Goal: Information Seeking & Learning: Find contact information

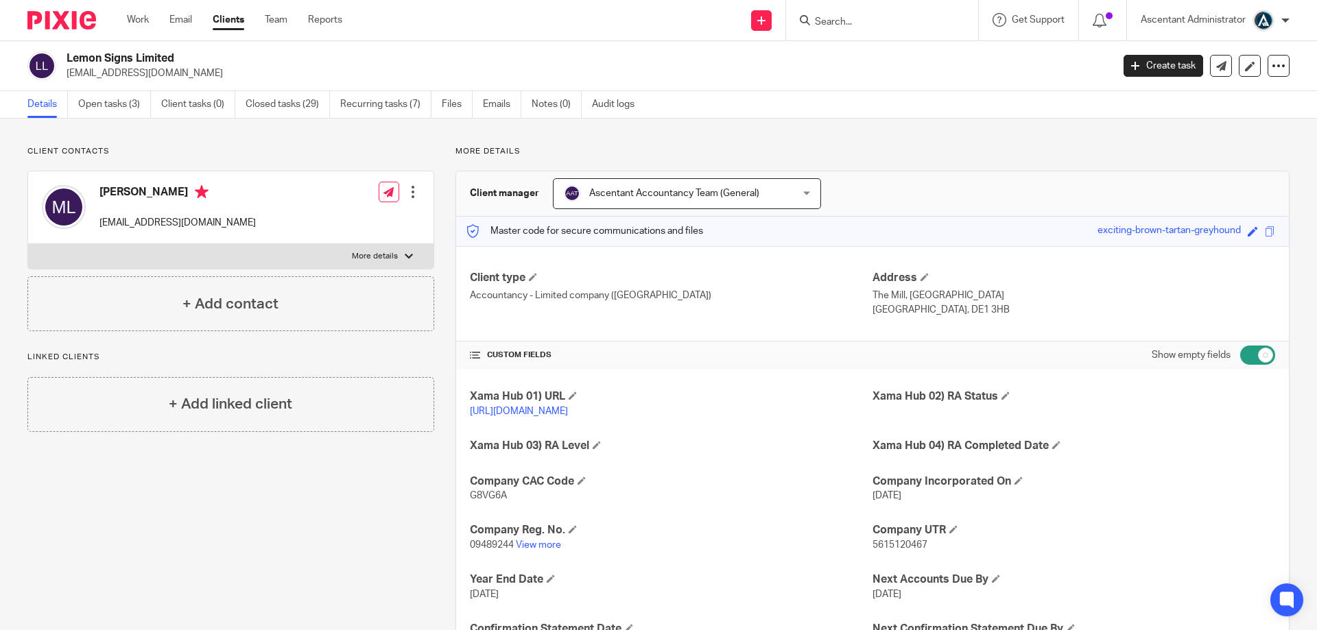
click at [848, 22] on input "Search" at bounding box center [874, 22] width 123 height 12
type input "apoll"
click at [876, 56] on link at bounding box center [927, 59] width 232 height 32
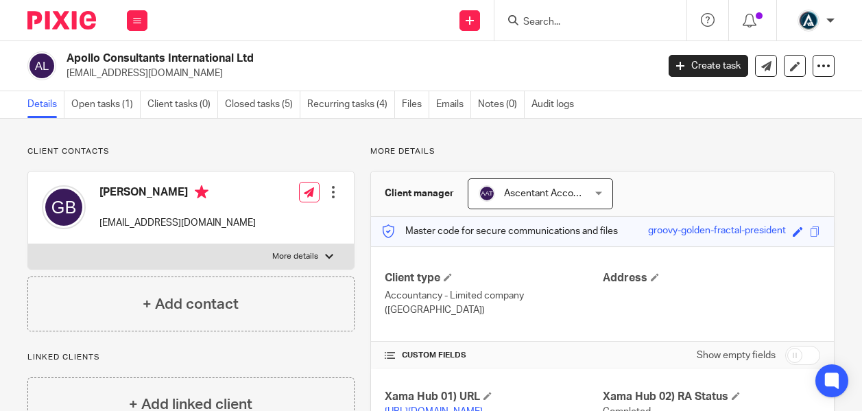
click at [560, 27] on input "Search" at bounding box center [583, 22] width 123 height 12
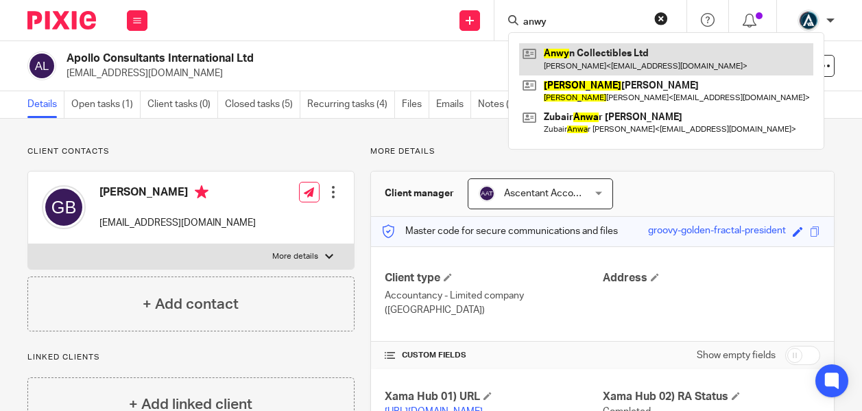
click at [581, 58] on link at bounding box center [666, 59] width 294 height 32
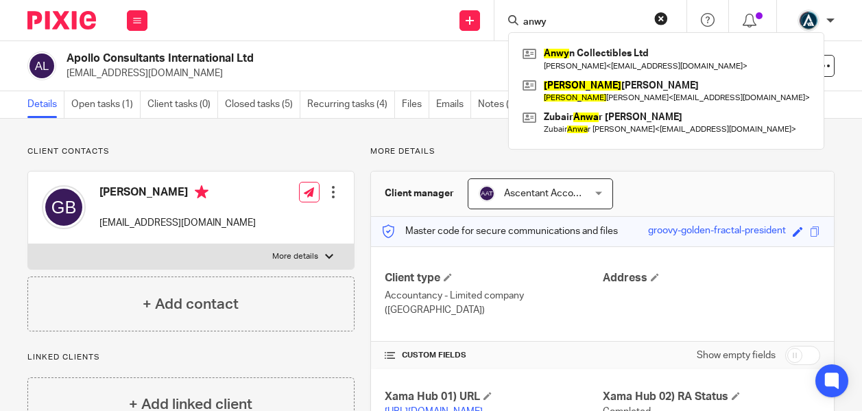
click at [538, 31] on div "anwy Anwy n Collectibles Ltd [PERSON_NAME] < [EMAIL_ADDRESS][DOMAIN_NAME] > [PE…" at bounding box center [590, 20] width 192 height 40
click at [559, 14] on form "anwy" at bounding box center [595, 20] width 146 height 17
click at [566, 19] on input "anwy" at bounding box center [583, 22] width 123 height 12
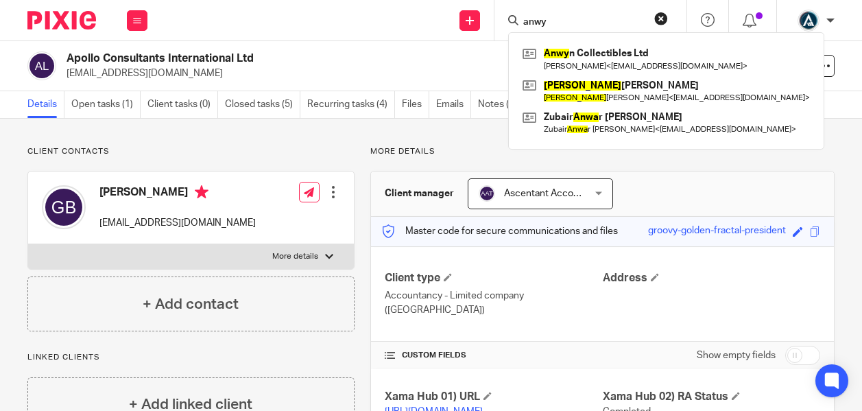
click at [567, 15] on form "anwy" at bounding box center [595, 20] width 146 height 17
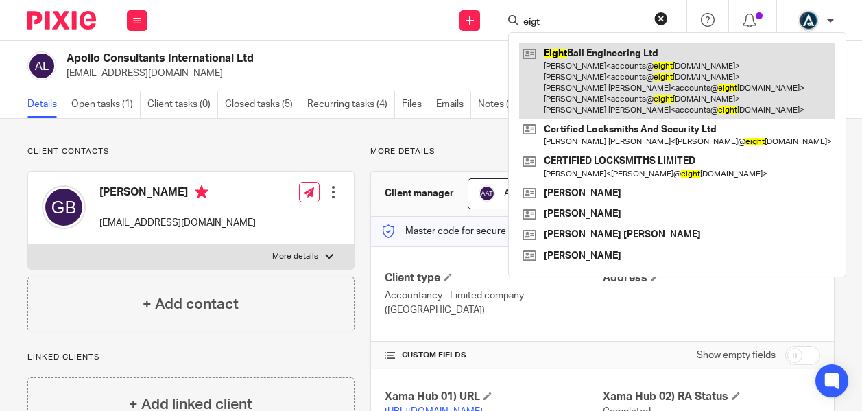
click at [597, 92] on link at bounding box center [677, 81] width 316 height 76
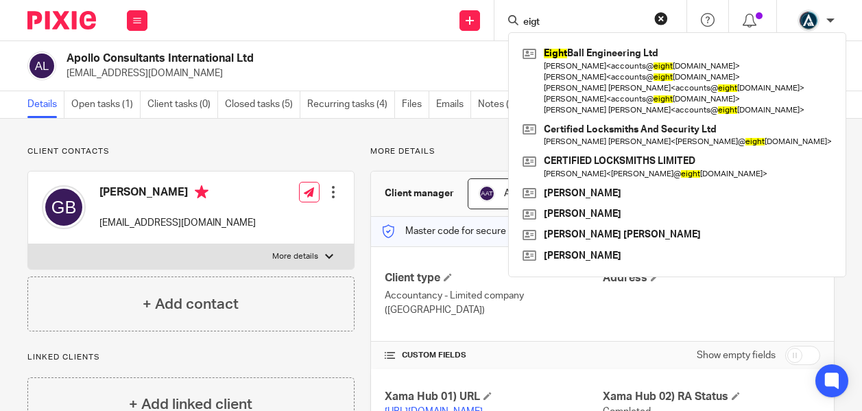
click at [559, 18] on input "eigt" at bounding box center [583, 22] width 123 height 12
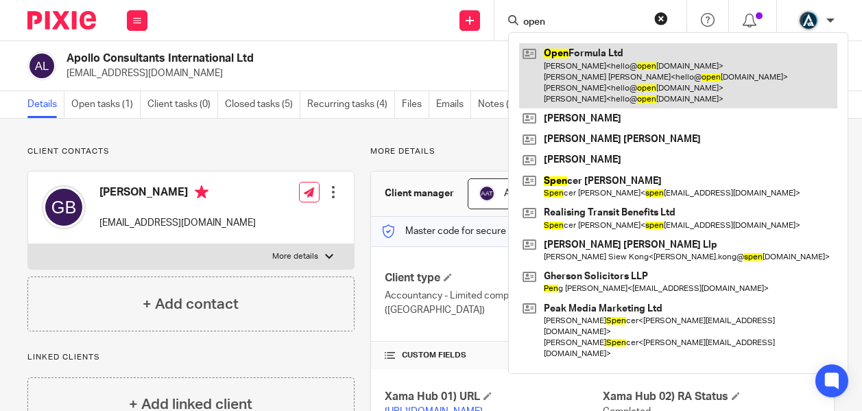
click at [617, 64] on link at bounding box center [678, 75] width 318 height 65
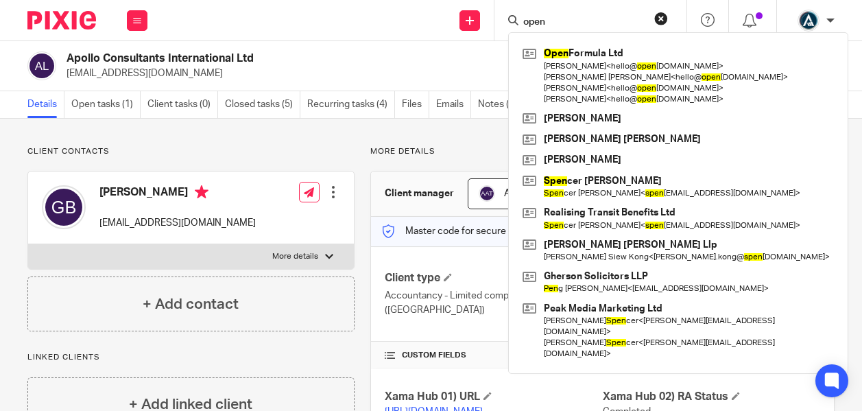
click at [563, 20] on input "open" at bounding box center [583, 22] width 123 height 12
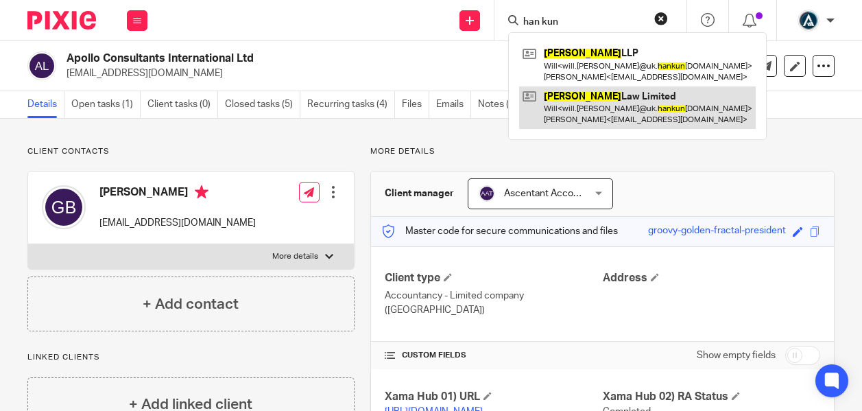
click at [580, 108] on link at bounding box center [637, 107] width 237 height 43
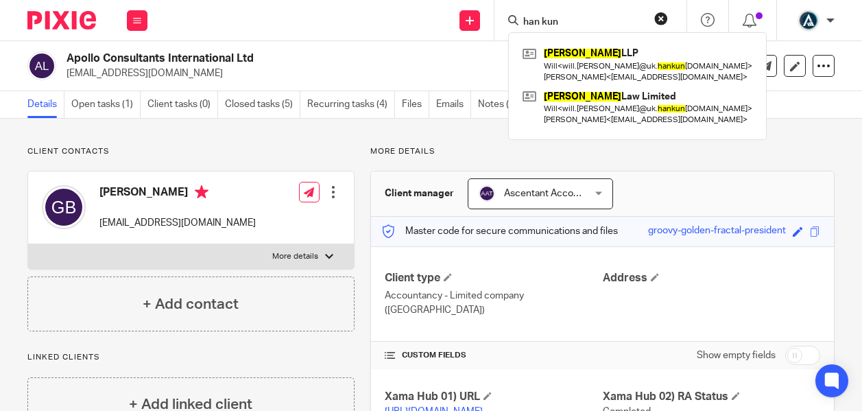
click at [563, 20] on input "han kun" at bounding box center [583, 22] width 123 height 12
click at [564, 20] on input "han kun" at bounding box center [583, 22] width 123 height 12
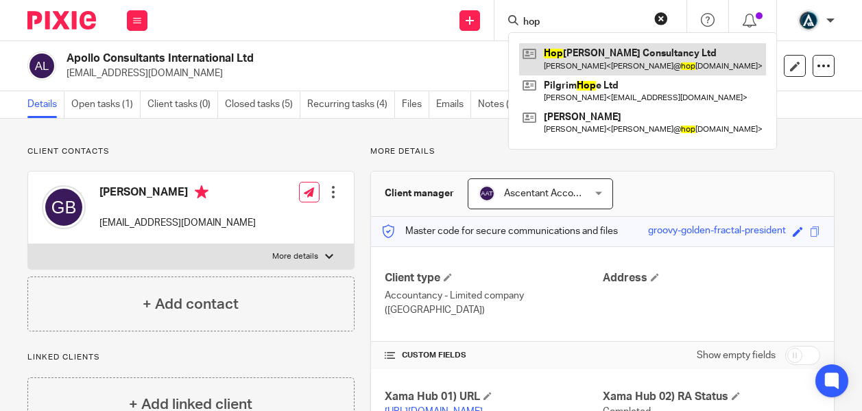
click at [565, 63] on link at bounding box center [642, 59] width 247 height 32
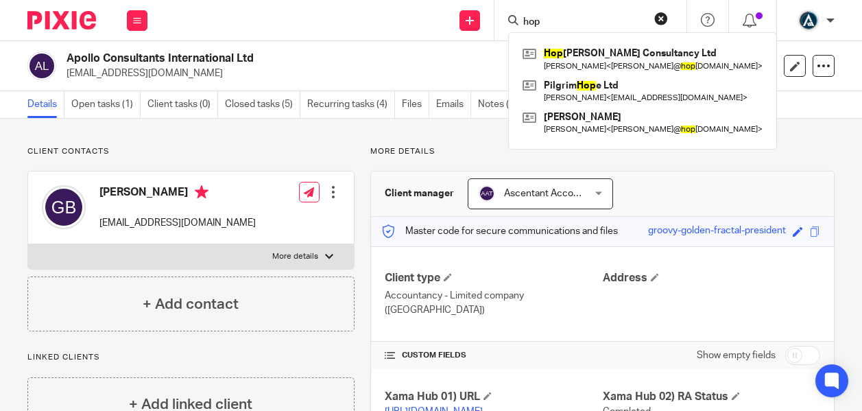
click at [546, 30] on div "hop Hop dale Consultancy Ltd Sarah Sandbrook < sarah@ hop daleconsultancy.com >…" at bounding box center [590, 20] width 192 height 40
click at [546, 23] on input "hop" at bounding box center [583, 22] width 123 height 12
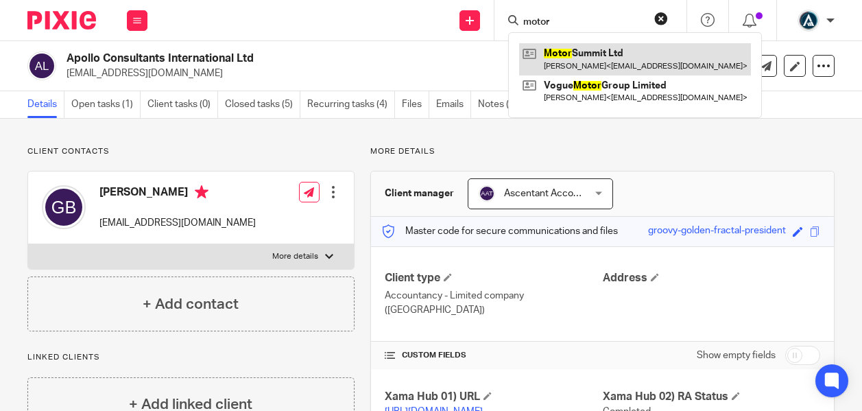
click at [615, 58] on link at bounding box center [635, 59] width 232 height 32
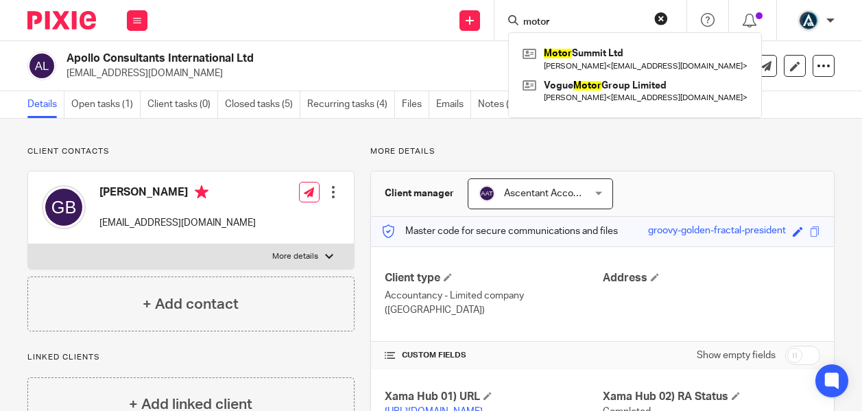
click at [576, 28] on input "motor" at bounding box center [583, 22] width 123 height 12
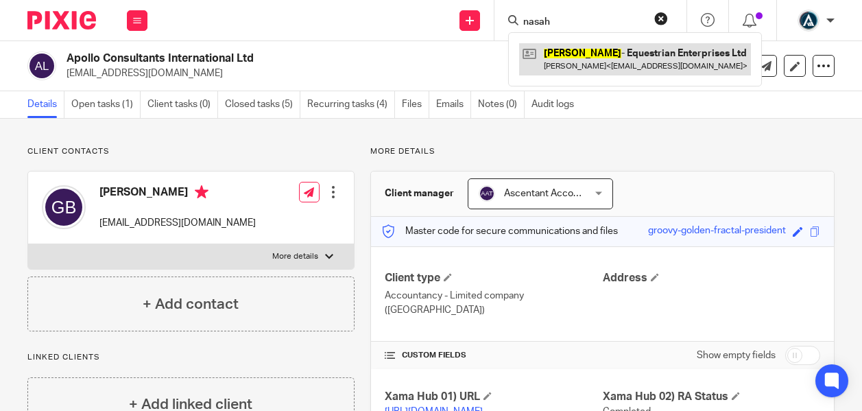
click at [612, 68] on link at bounding box center [635, 59] width 232 height 32
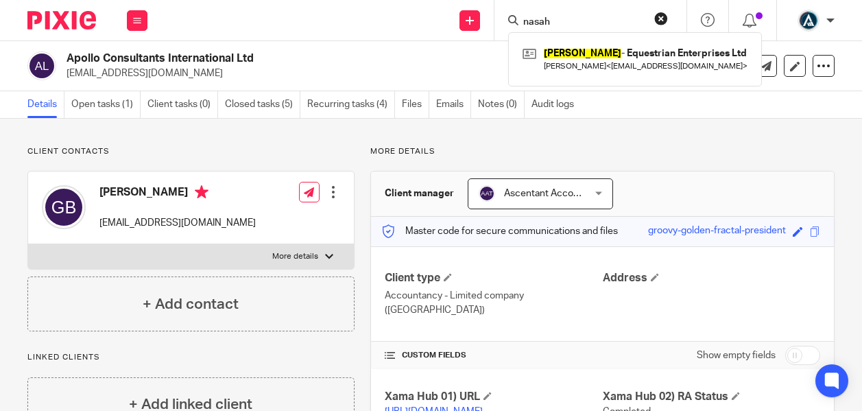
click at [550, 23] on input "nasah" at bounding box center [583, 22] width 123 height 12
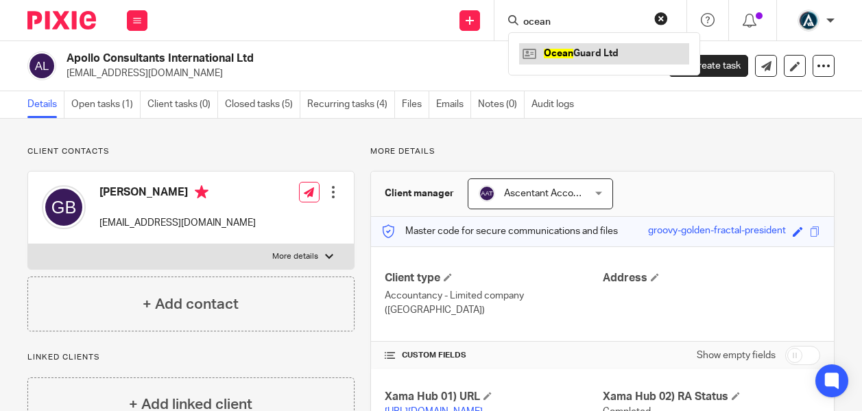
click at [586, 47] on link at bounding box center [604, 53] width 170 height 21
click at [571, 29] on div "ocean Ocean Guard Ltd" at bounding box center [590, 20] width 192 height 40
click at [569, 23] on input "ocean" at bounding box center [583, 22] width 123 height 12
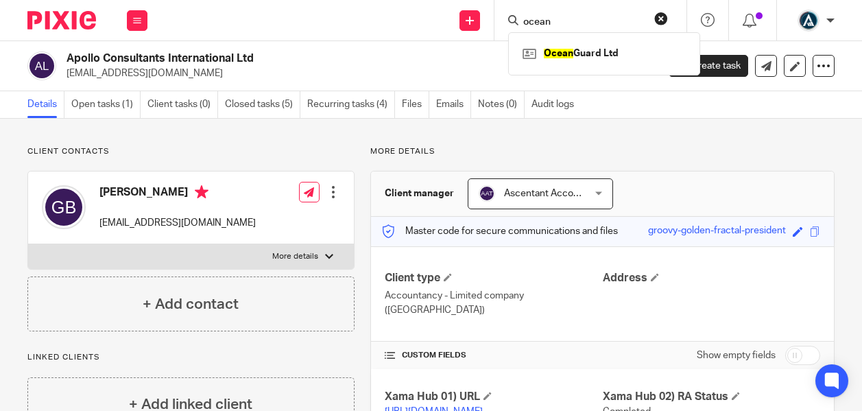
click at [569, 23] on input "ocean" at bounding box center [583, 22] width 123 height 12
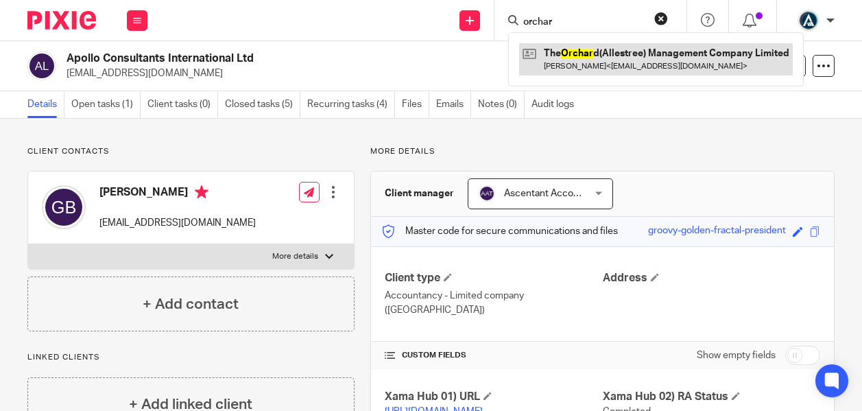
click at [595, 64] on link at bounding box center [656, 59] width 274 height 32
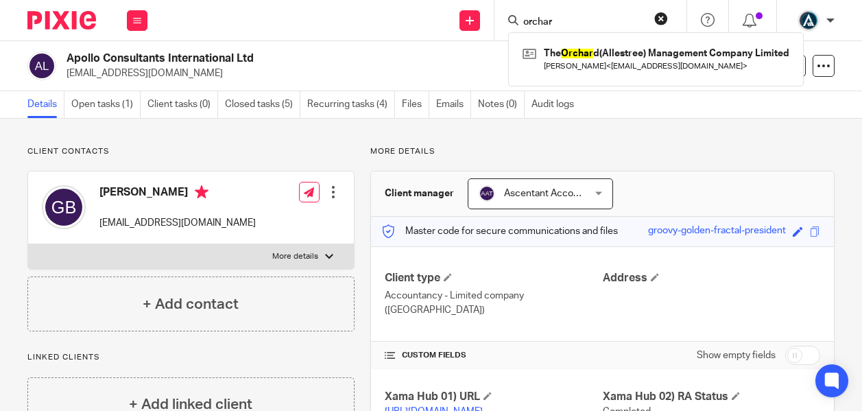
click at [558, 27] on input "orchar" at bounding box center [583, 22] width 123 height 12
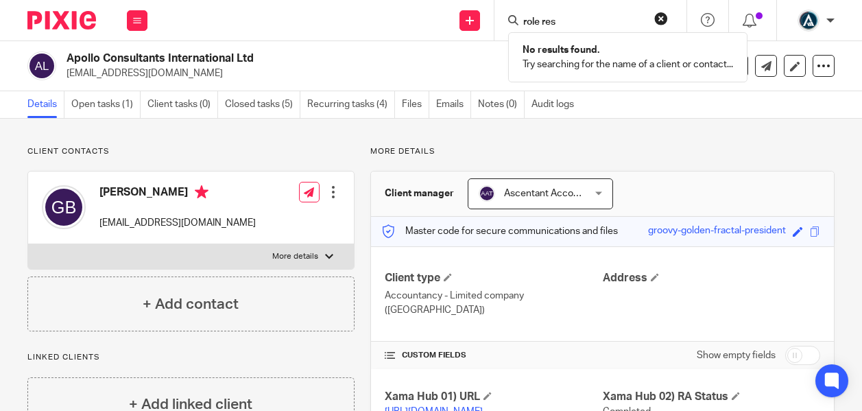
click at [562, 25] on input "role res" at bounding box center [583, 22] width 123 height 12
click at [565, 25] on input "role res" at bounding box center [583, 22] width 123 height 12
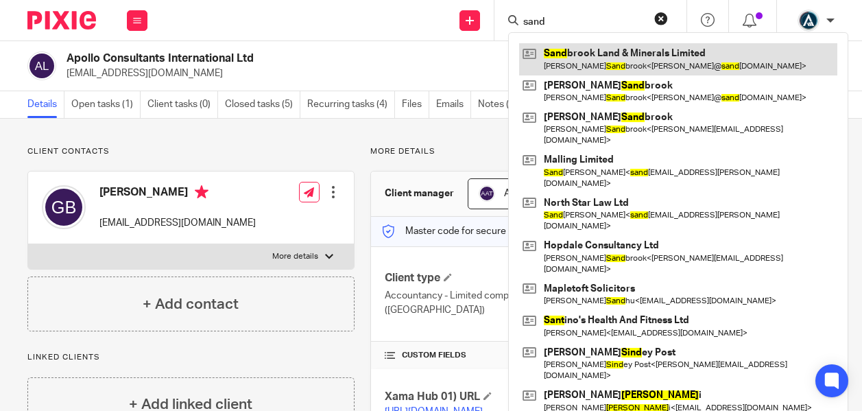
click at [618, 47] on link at bounding box center [678, 59] width 318 height 32
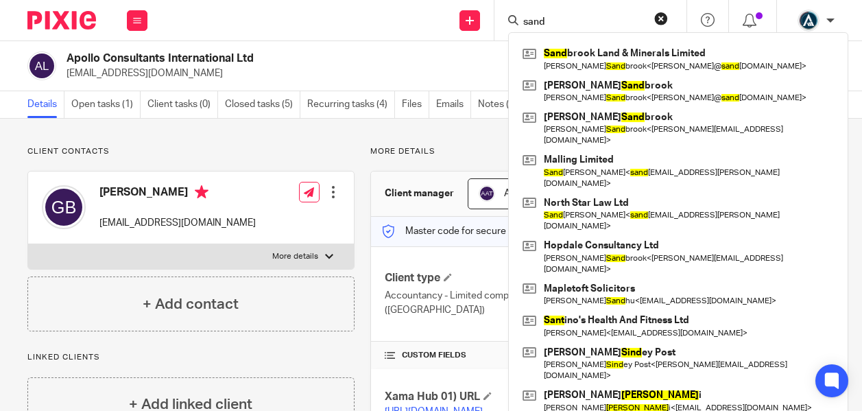
click at [569, 29] on div "sand Sand brook Land & Minerals Limited David Sand brook < david@ sand brooklm.…" at bounding box center [590, 20] width 192 height 40
click at [569, 28] on div "sand Sand brook Land & Minerals Limited David Sand brook < david@ sand brooklm.…" at bounding box center [590, 20] width 192 height 40
click at [569, 20] on input "sand" at bounding box center [583, 22] width 123 height 12
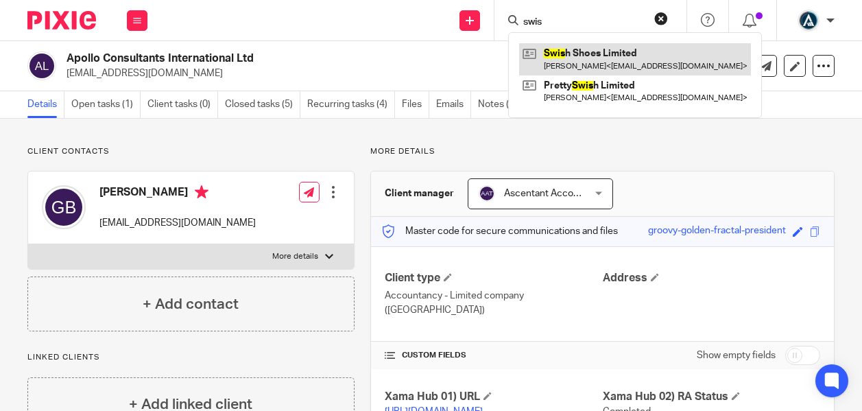
click at [573, 59] on link at bounding box center [635, 59] width 232 height 32
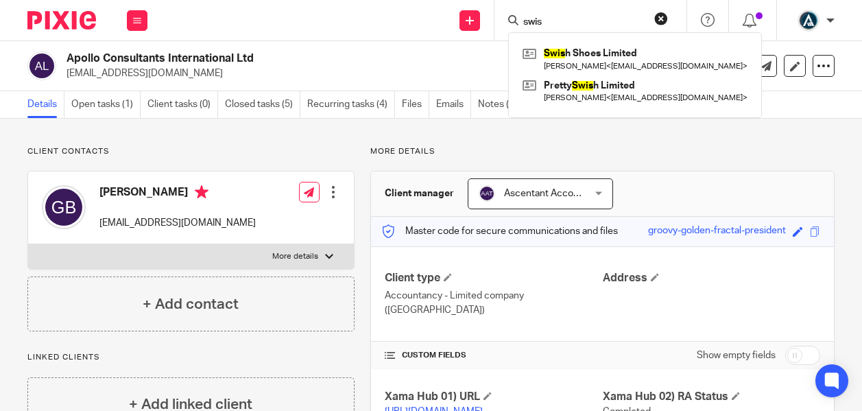
click at [556, 21] on input "swis" at bounding box center [583, 22] width 123 height 12
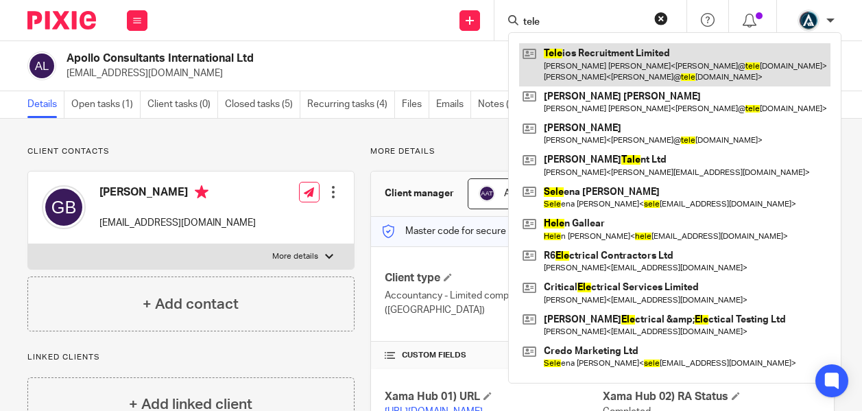
click at [576, 56] on link at bounding box center [674, 64] width 311 height 43
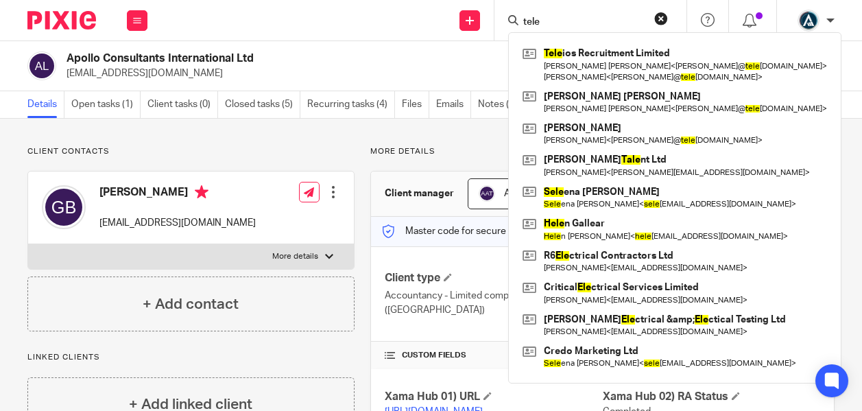
click at [562, 25] on input "tele" at bounding box center [583, 22] width 123 height 12
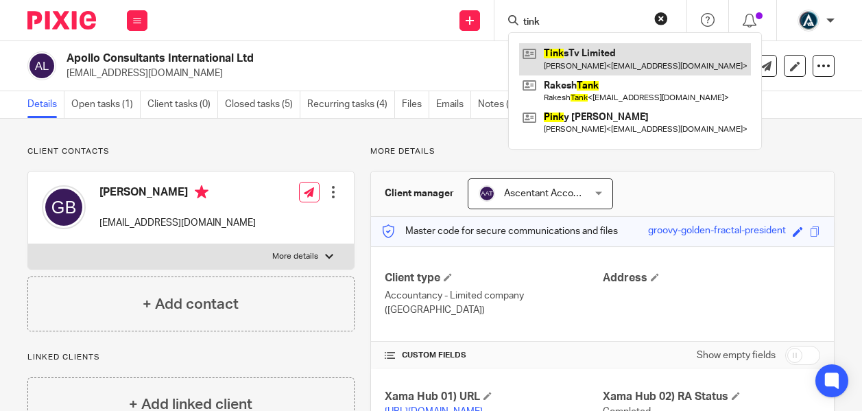
click at [584, 60] on link at bounding box center [635, 59] width 232 height 32
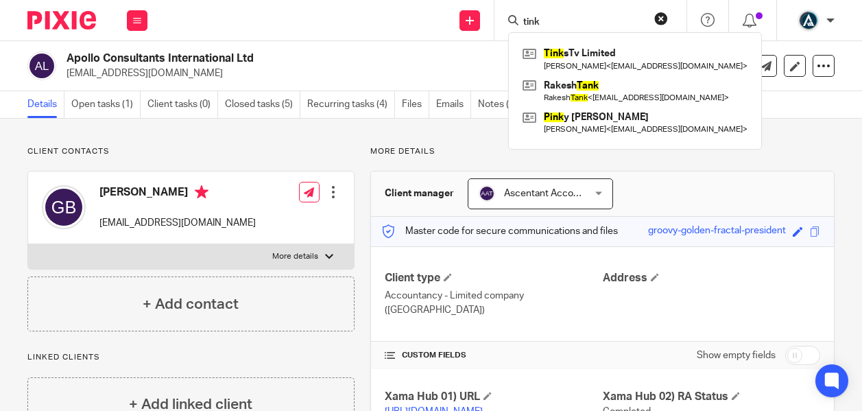
click at [554, 25] on input "tink" at bounding box center [583, 22] width 123 height 12
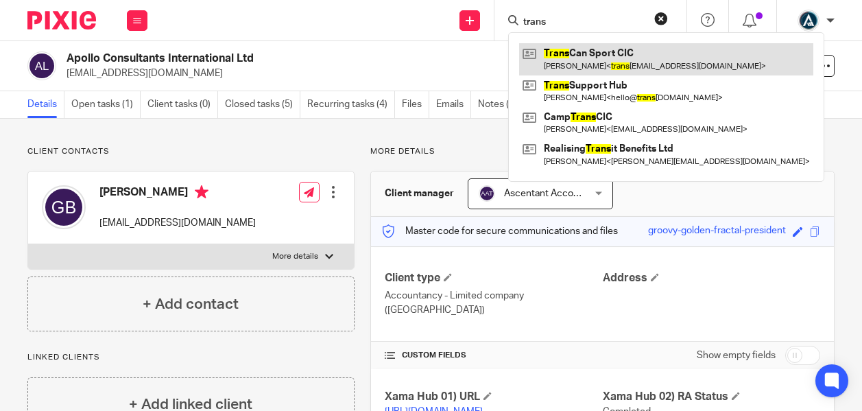
drag, startPoint x: 588, startPoint y: 88, endPoint x: 575, endPoint y: 73, distance: 19.5
click at [588, 88] on link at bounding box center [666, 91] width 294 height 32
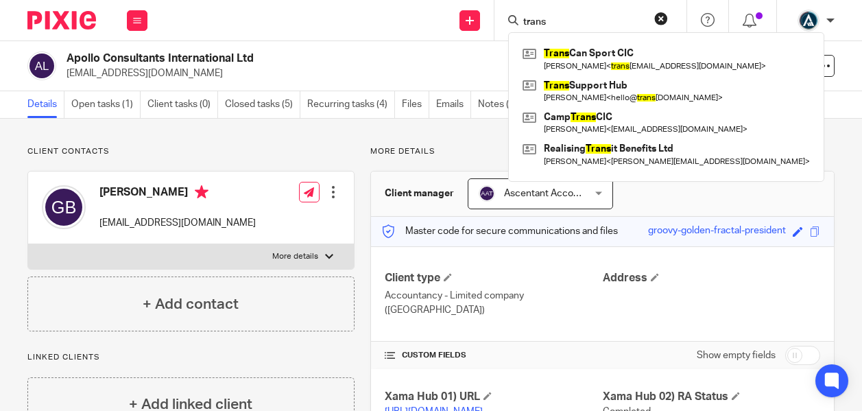
click at [560, 16] on input "trans" at bounding box center [583, 22] width 123 height 12
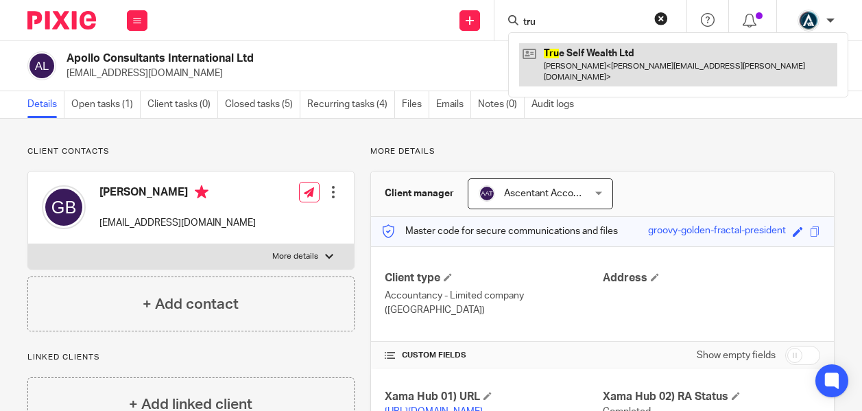
type input "tru"
click at [560, 60] on link at bounding box center [678, 64] width 318 height 43
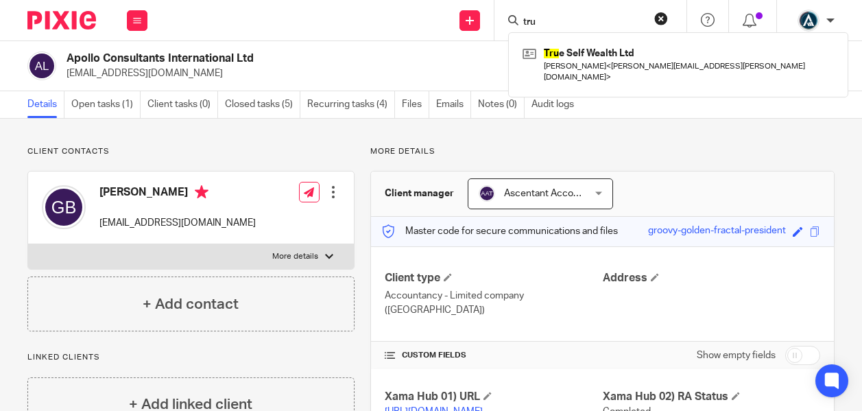
click at [261, 29] on div "Send new email Create task Add client tru Tru e Self Wealth Ltd Jamie Lowe < ja…" at bounding box center [511, 20] width 701 height 40
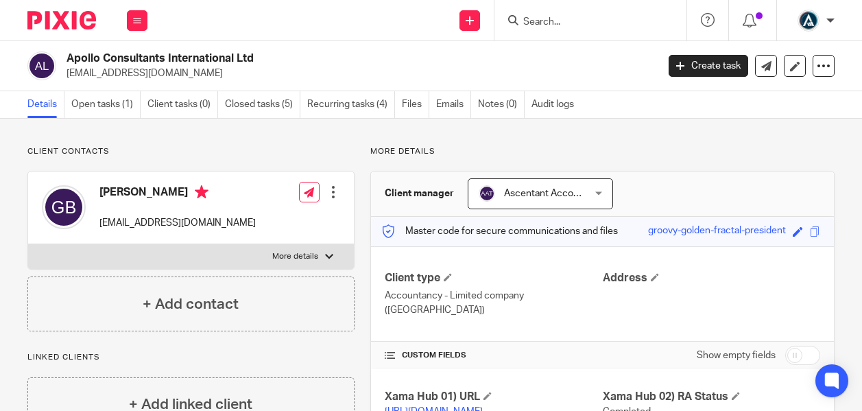
click at [91, 73] on p "gkb@acintl.co.uk" at bounding box center [358, 74] width 582 height 14
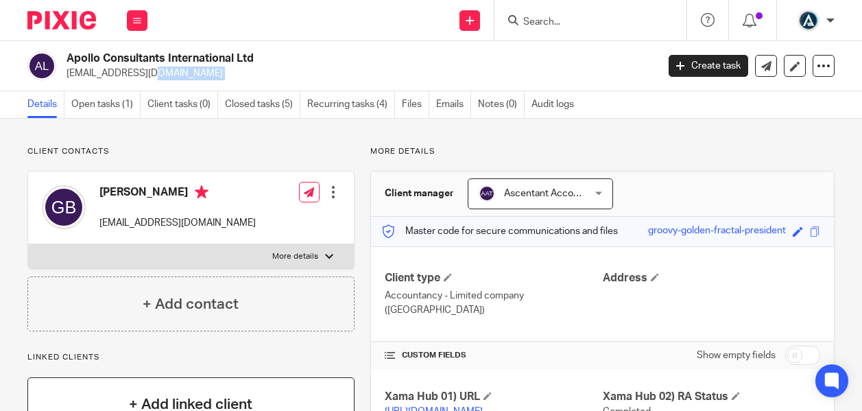
copy main "gkb@acintl.co.uk Create task Update from Companies House Export data Merge Arch…"
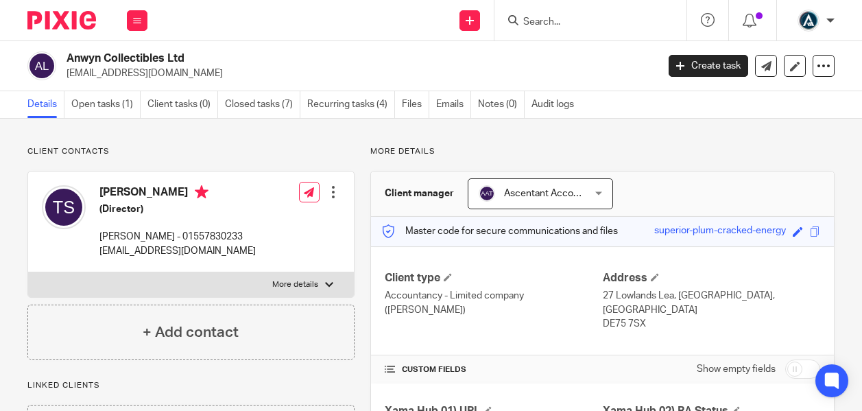
click at [116, 77] on p "[EMAIL_ADDRESS][DOMAIN_NAME]" at bounding box center [358, 74] width 582 height 14
copy main "tvsmith202@yahoo.com Create task Update from Companies House Export data Merge …"
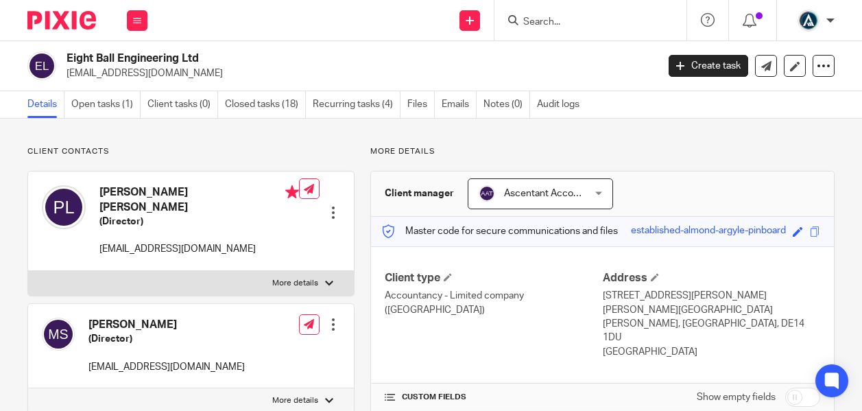
click at [116, 73] on p "accounts@eightballengineering.co.uk" at bounding box center [358, 74] width 582 height 14
copy main "accounts@eightballengineering.co.uk Create task Update from Companies House Exp…"
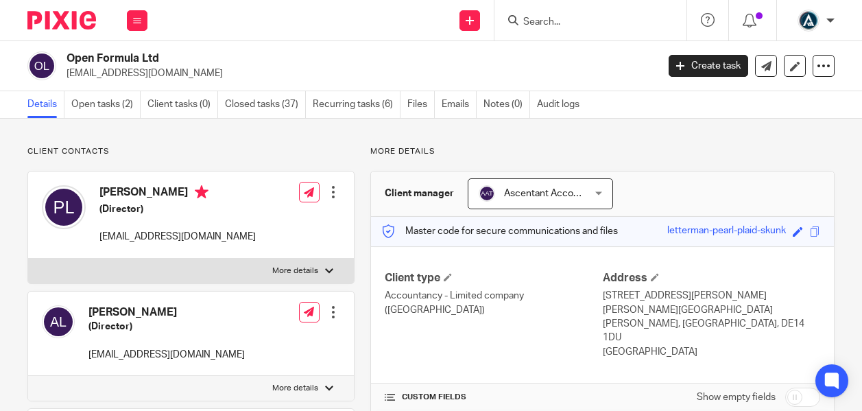
drag, startPoint x: 123, startPoint y: 85, endPoint x: 123, endPoint y: 74, distance: 11.0
click at [124, 85] on div "Open Formula Ltd [EMAIL_ADDRESS][DOMAIN_NAME] Create task Update from Companies…" at bounding box center [431, 66] width 862 height 50
click at [122, 73] on p "[EMAIL_ADDRESS][DOMAIN_NAME]" at bounding box center [358, 74] width 582 height 14
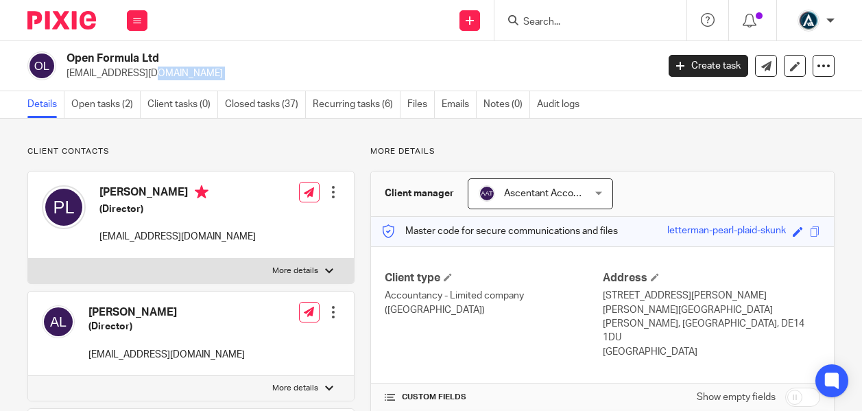
copy main "[EMAIL_ADDRESS][DOMAIN_NAME] Create task Update from Companies House Export dat…"
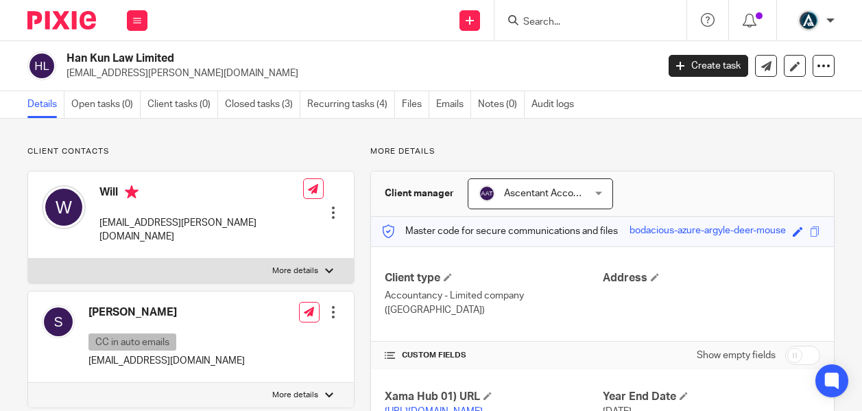
click at [123, 72] on p "[EMAIL_ADDRESS][PERSON_NAME][DOMAIN_NAME]" at bounding box center [358, 74] width 582 height 14
copy main "[EMAIL_ADDRESS][PERSON_NAME][DOMAIN_NAME] Create task Update from Companies Hou…"
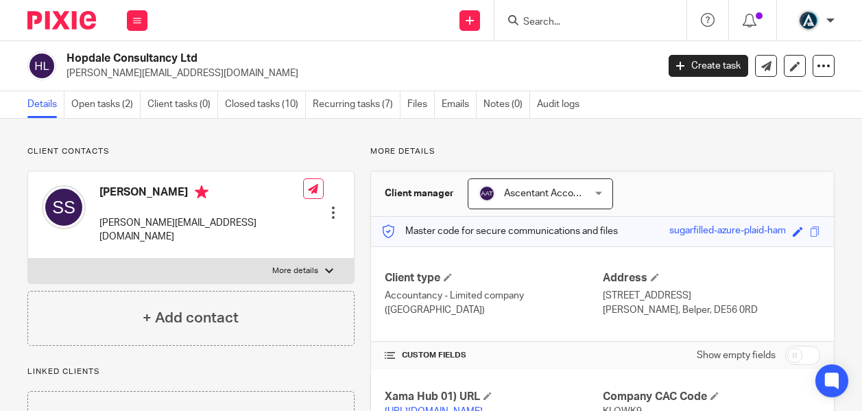
click at [117, 62] on h2 "Hopdale Consultancy Ltd" at bounding box center [299, 58] width 465 height 14
click at [122, 73] on p "[PERSON_NAME][EMAIL_ADDRESS][DOMAIN_NAME]" at bounding box center [358, 74] width 582 height 14
copy main "[PERSON_NAME][EMAIL_ADDRESS][DOMAIN_NAME] Create task Update from Companies Hou…"
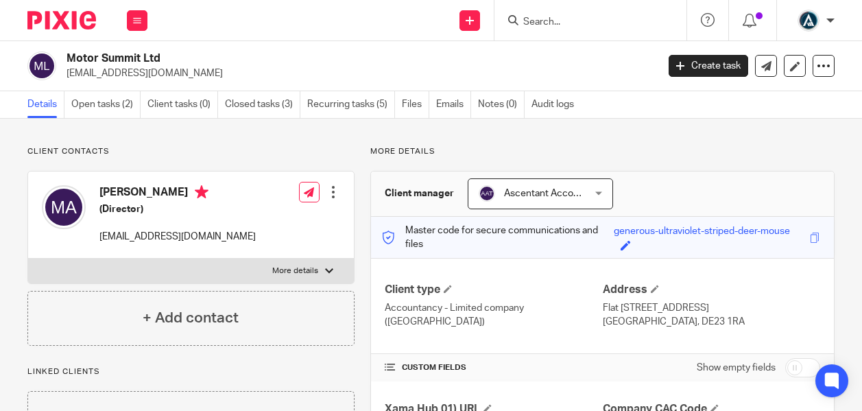
click at [93, 71] on p "[EMAIL_ADDRESS][DOMAIN_NAME]" at bounding box center [358, 74] width 582 height 14
copy main "maziz9929821@gmail.com Create task Update from Companies House Export data Merg…"
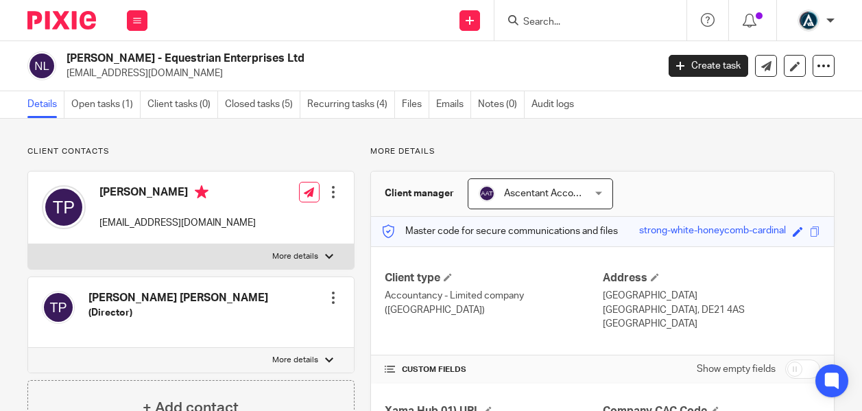
click at [92, 76] on p "tanya1996live@gmail.com" at bounding box center [358, 74] width 582 height 14
copy main "tanya1996live@gmail.com Create task Update from Companies House Export data Mer…"
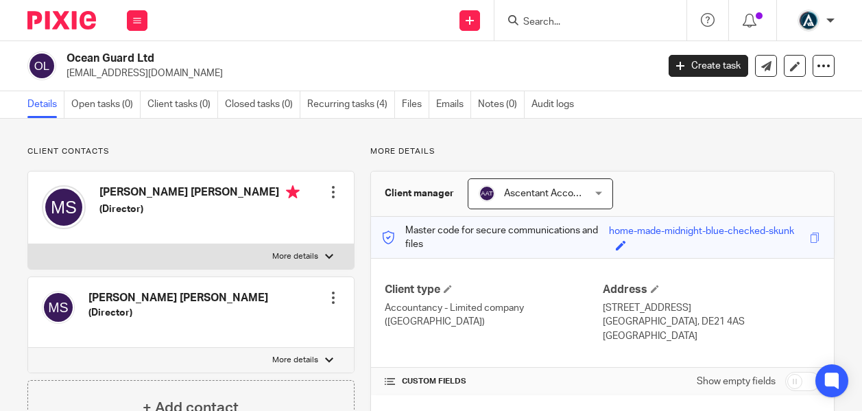
click at [124, 77] on p "m.sargeant6@unimail.derby.ac.uk" at bounding box center [358, 74] width 582 height 14
copy main "m.sargeant6@unimail.derby.ac.uk Create task Update from Companies House Export …"
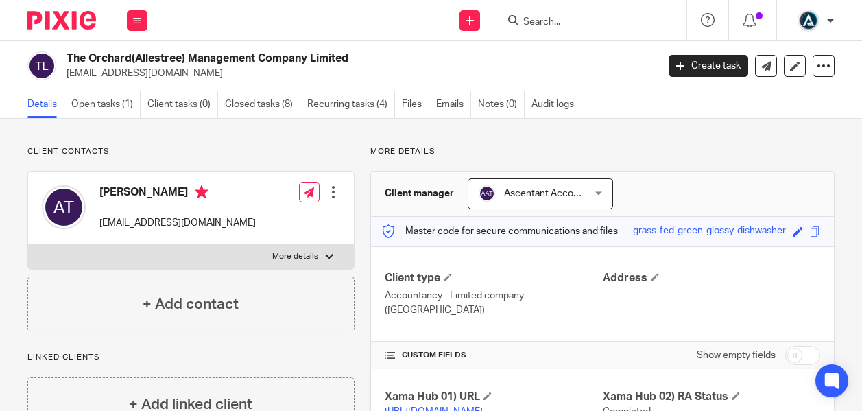
click at [118, 73] on p "[EMAIL_ADDRESS][DOMAIN_NAME]" at bounding box center [358, 74] width 582 height 14
click at [118, 73] on p "a.twaite199@btinternet.com" at bounding box center [358, 74] width 582 height 14
copy main "a.twaite199@btinternet.com Create task Update from Companies House Export data …"
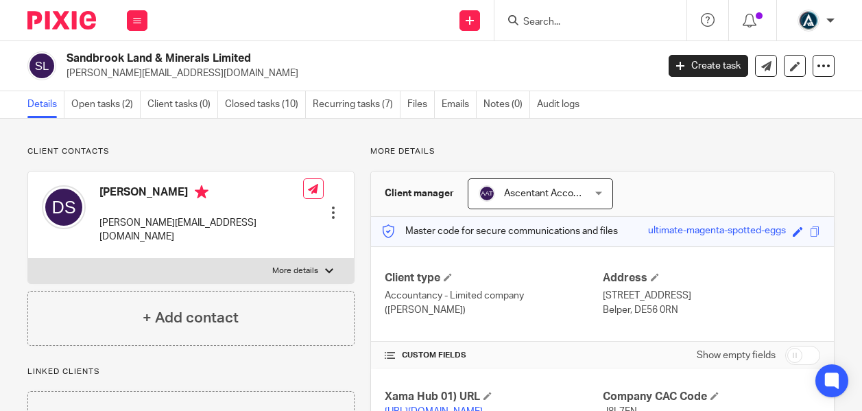
click at [204, 60] on h2 "Sandbrook Land & Minerals Limited" at bounding box center [299, 58] width 465 height 14
click at [157, 71] on p "[PERSON_NAME][EMAIL_ADDRESS][DOMAIN_NAME]" at bounding box center [358, 74] width 582 height 14
click at [157, 71] on p "david@sandbrooklm.com" at bounding box center [358, 74] width 582 height 14
copy main "david@sandbrooklm.com Create task Update from Companies House Export data Merge…"
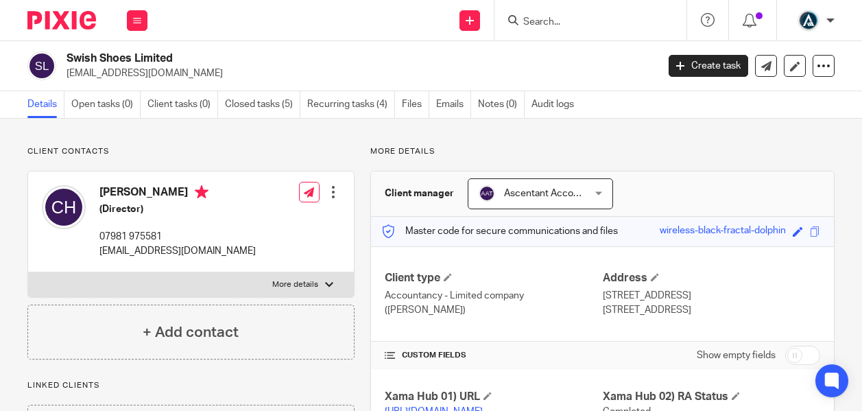
click at [128, 80] on div "Swish Shoes Limited prettyswishscarves@gmail.com Create task Update from Compan…" at bounding box center [431, 66] width 862 height 50
click at [126, 73] on p "prettyswishscarves@gmail.com" at bounding box center [358, 74] width 582 height 14
copy main "prettyswishscarves@gmail.com Create task Update from Companies House Export dat…"
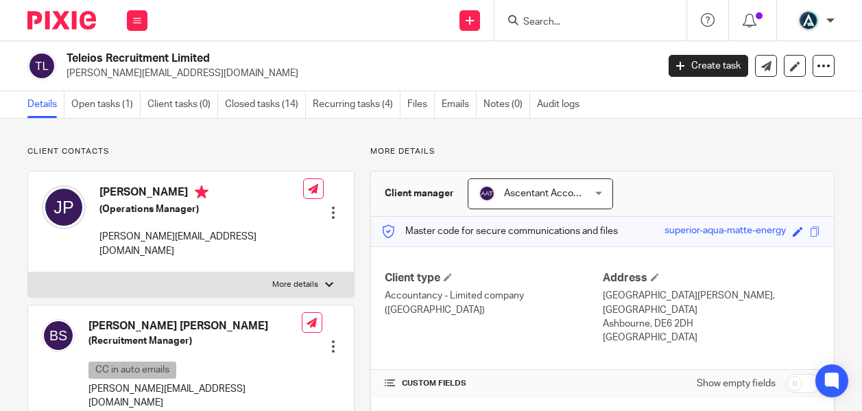
click at [112, 69] on p "[PERSON_NAME][EMAIL_ADDRESS][DOMAIN_NAME]" at bounding box center [358, 74] width 582 height 14
copy main "[PERSON_NAME][EMAIL_ADDRESS][DOMAIN_NAME] Create task Update from Companies Hou…"
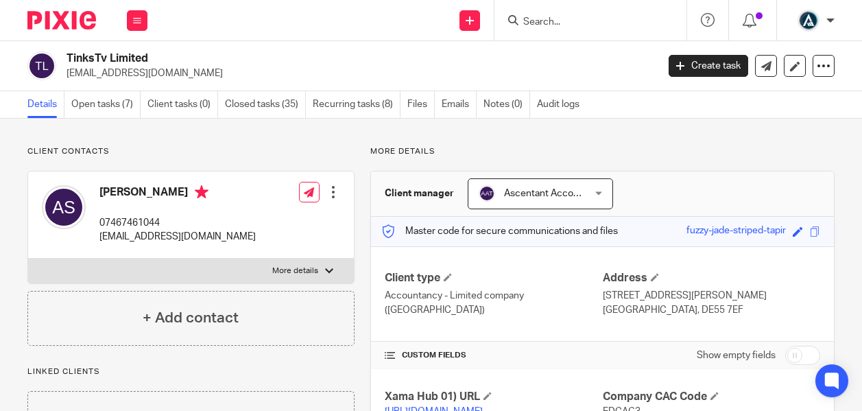
click at [115, 80] on div "TinksTv Limited connortyler2017@gmail.com Create task Update from Companies Hou…" at bounding box center [431, 66] width 862 height 50
click at [116, 75] on p "connortyler2017@gmail.com" at bounding box center [358, 74] width 582 height 14
click at [119, 75] on p "connortyler2017@gmail.com" at bounding box center [358, 74] width 582 height 14
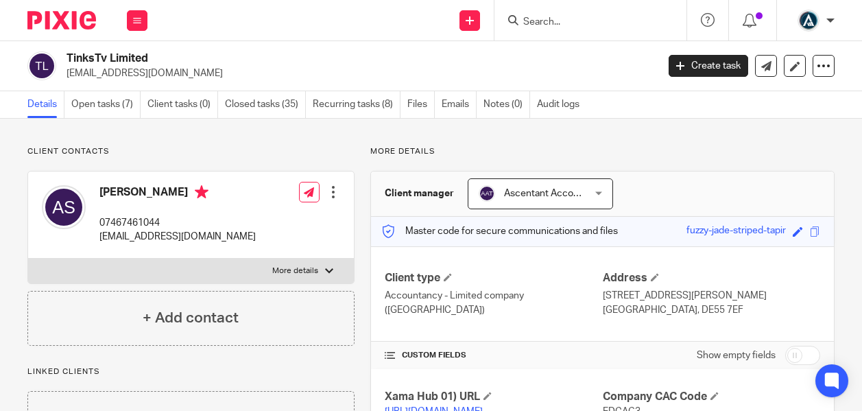
click at [121, 75] on p "connortyler2017@gmail.com" at bounding box center [358, 74] width 582 height 14
click at [123, 75] on p "connortyler2017@gmail.com" at bounding box center [358, 74] width 582 height 14
copy main "connortyler2017@gmail.com Create task Update from Companies House Export data M…"
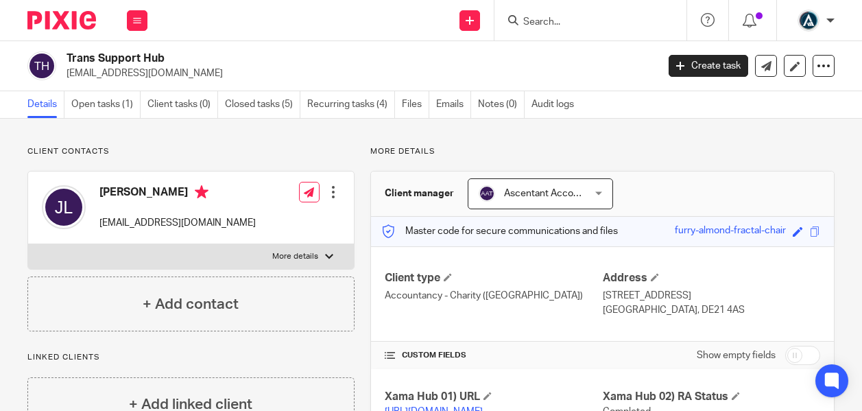
click at [176, 69] on p "[EMAIL_ADDRESS][DOMAIN_NAME]" at bounding box center [358, 74] width 582 height 14
copy main "[EMAIL_ADDRESS][DOMAIN_NAME] Create task Update from Companies House Export dat…"
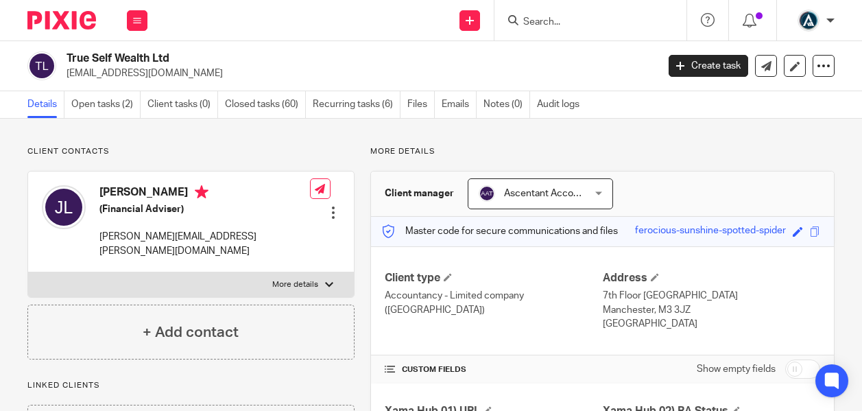
click at [154, 77] on p "[EMAIL_ADDRESS][DOMAIN_NAME]" at bounding box center [358, 74] width 582 height 14
click at [154, 77] on p "lowejamie888@gmail.com" at bounding box center [358, 74] width 582 height 14
copy main "lowejamie888@gmail.com Create task Update from Companies House Export data Merg…"
click at [139, 235] on p "jamie.lowe@sjpp.co.uk" at bounding box center [204, 244] width 211 height 28
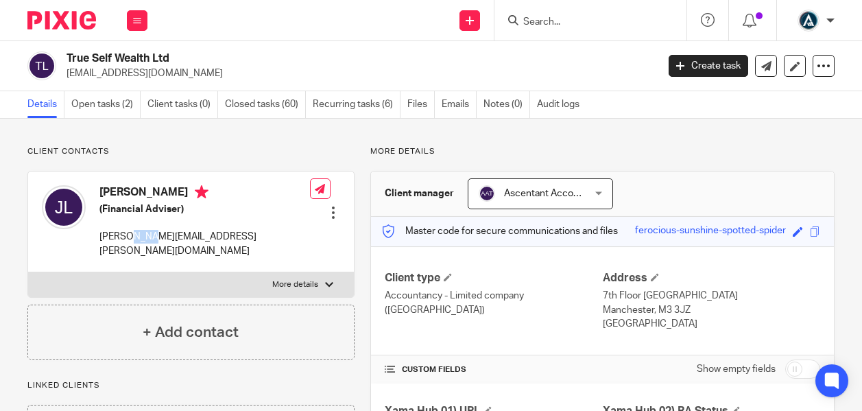
click at [139, 235] on p "jamie.lowe@sjpp.co.uk" at bounding box center [204, 244] width 211 height 28
copy div "jamie.lowe@sjpp.co.uk"
